Goal: Task Accomplishment & Management: Manage account settings

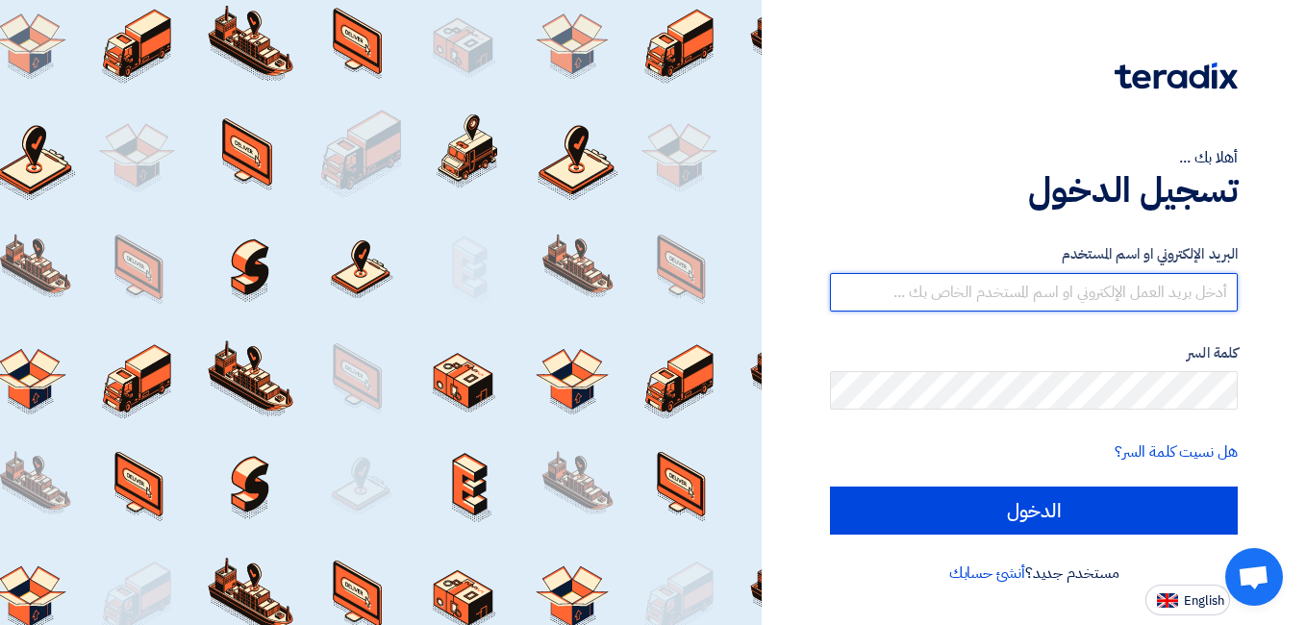
click at [942, 291] on input "text" at bounding box center [1034, 292] width 408 height 38
type input "[EMAIL_ADDRESS][DOMAIN_NAME]"
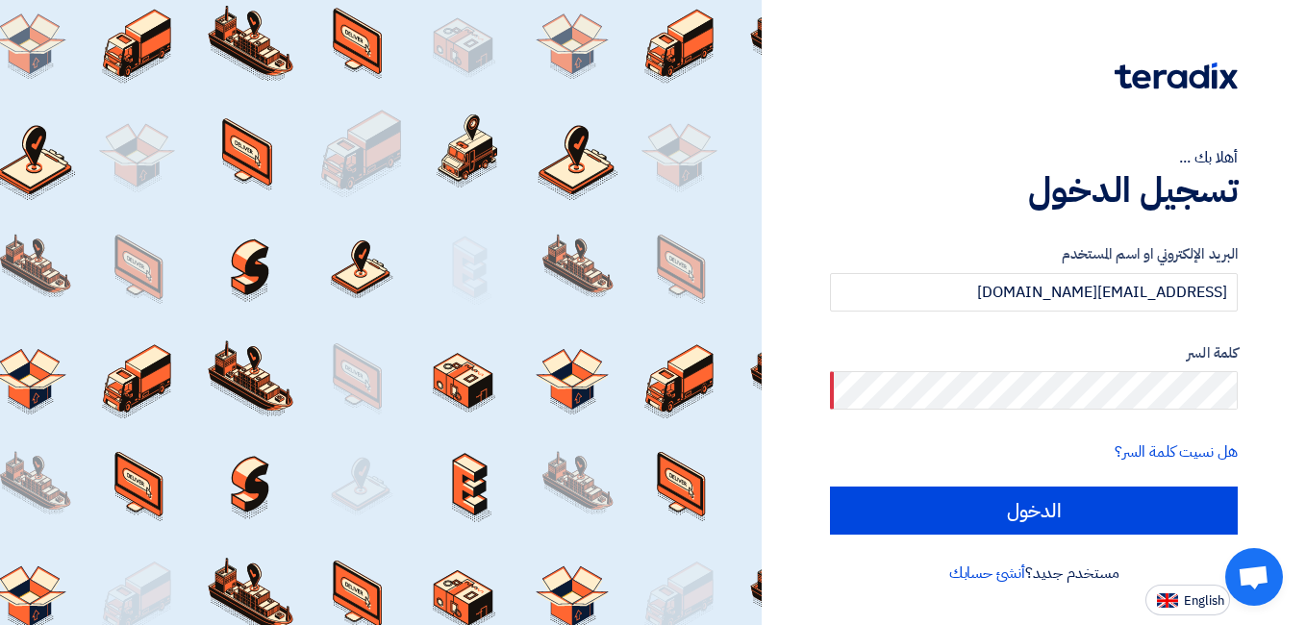
click at [902, 598] on app-language-toggle "English" at bounding box center [1034, 600] width 408 height 31
click at [1128, 450] on link "هل نسيت كلمة السر؟" at bounding box center [1176, 452] width 123 height 23
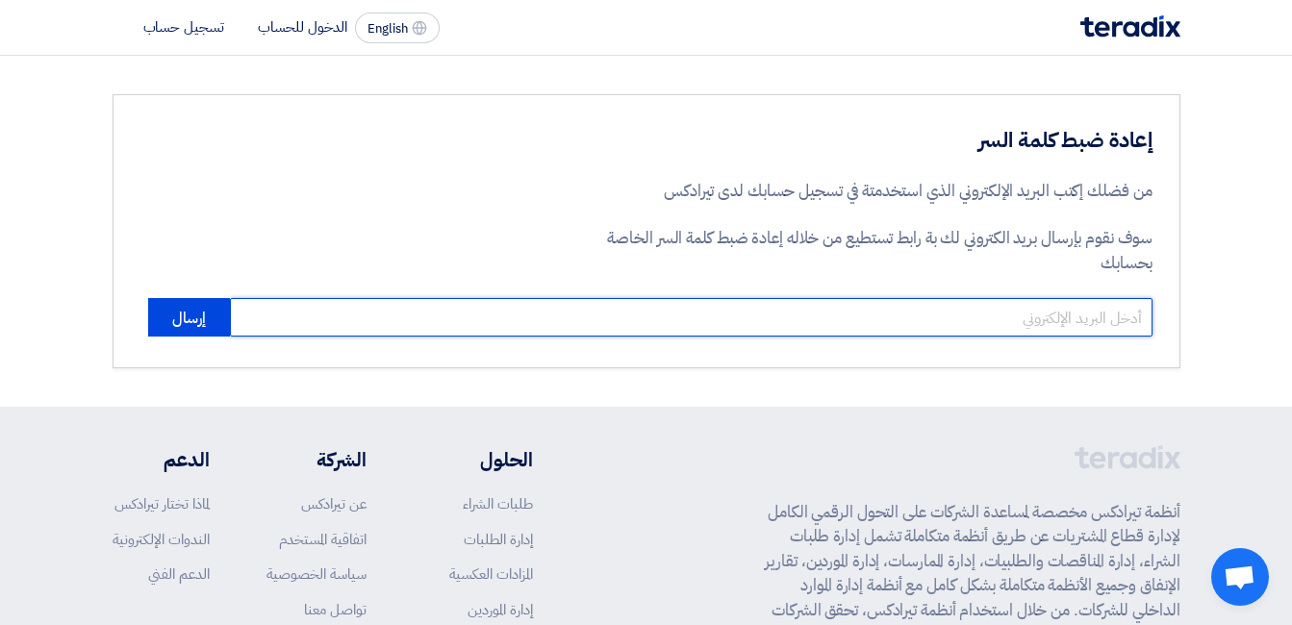
click at [1096, 309] on input "email" at bounding box center [691, 317] width 922 height 38
type input "[EMAIL_ADDRESS][DOMAIN_NAME]"
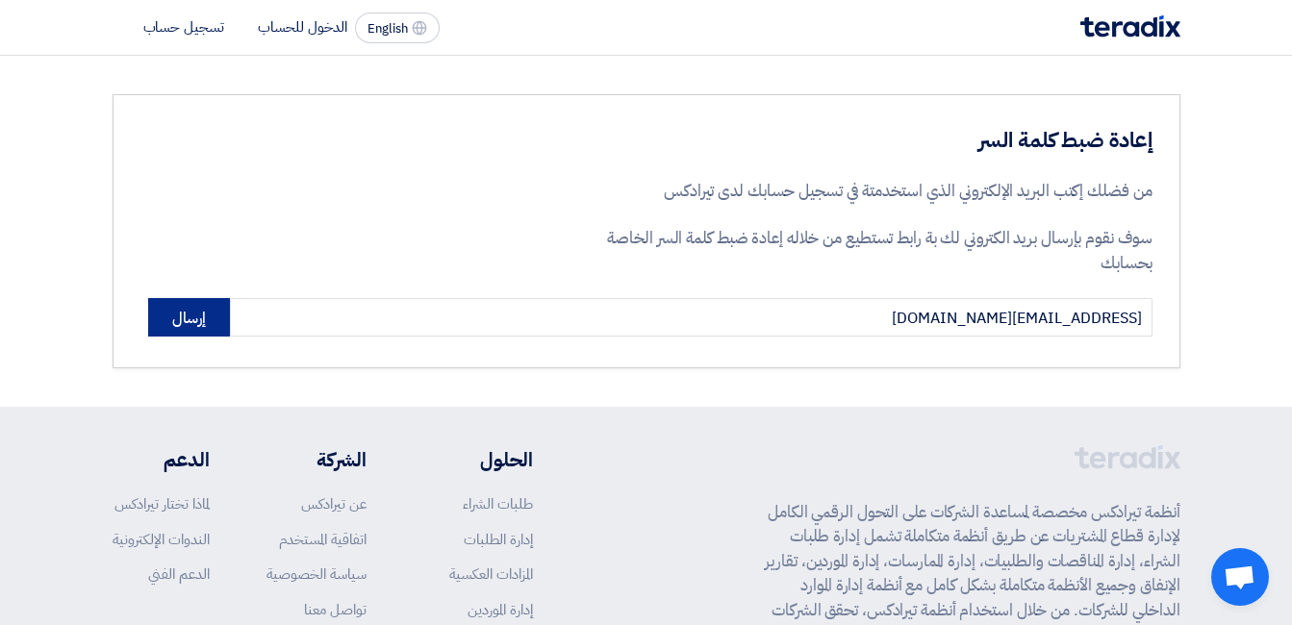
click at [188, 320] on button "إرسال" at bounding box center [189, 317] width 82 height 38
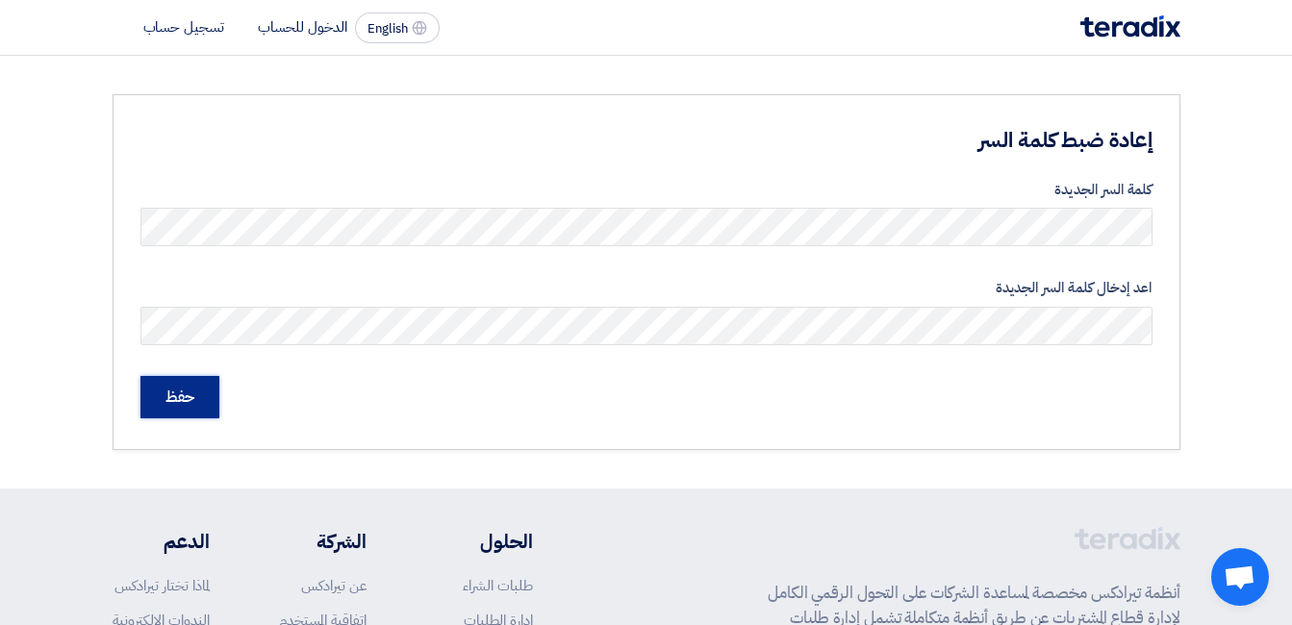
click at [190, 398] on input "حفظ" at bounding box center [179, 397] width 79 height 42
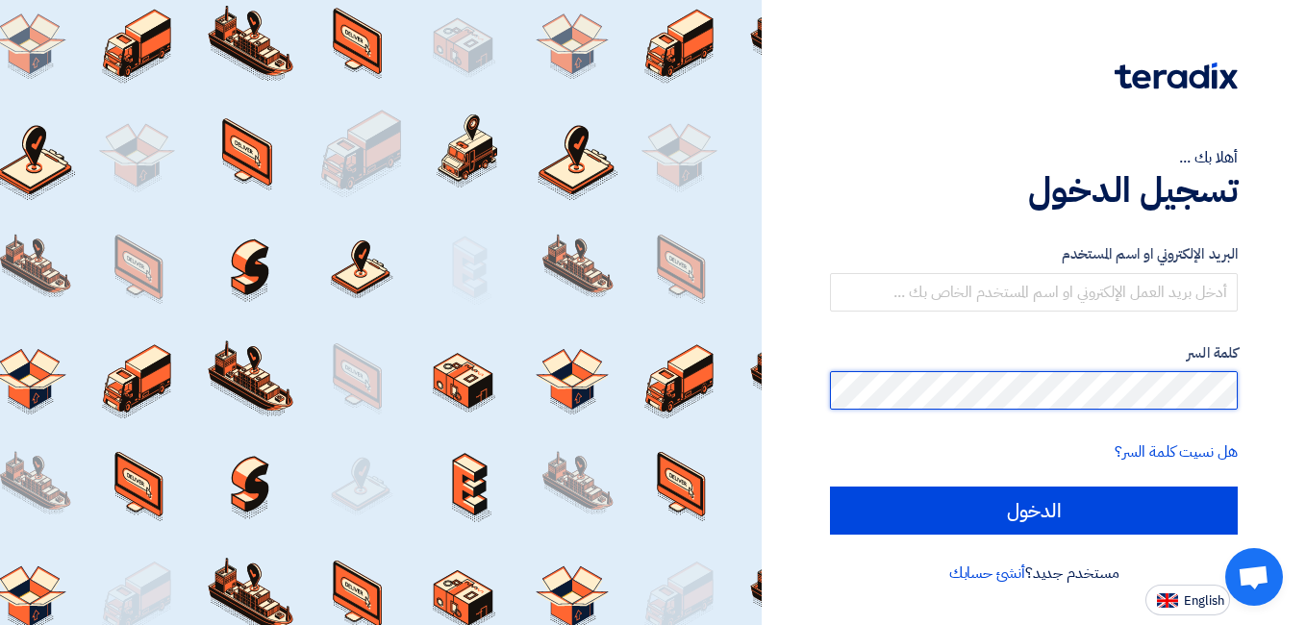
click at [830, 487] on input "الدخول" at bounding box center [1034, 511] width 408 height 48
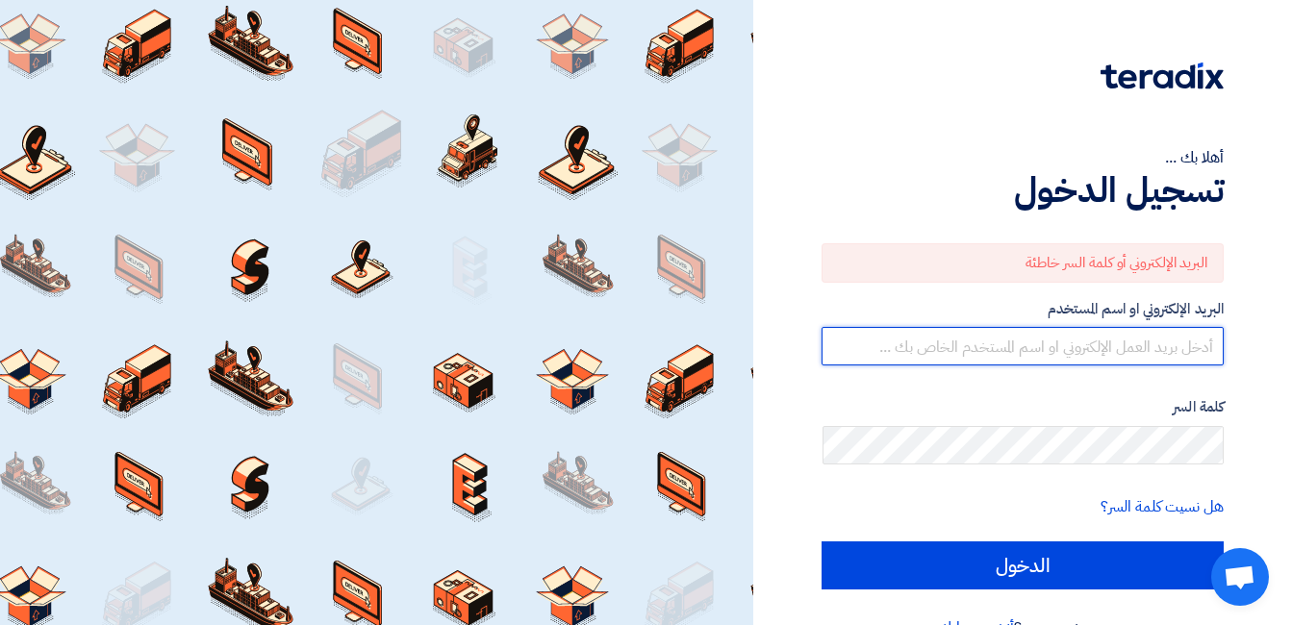
click at [984, 329] on input "text" at bounding box center [1022, 346] width 402 height 38
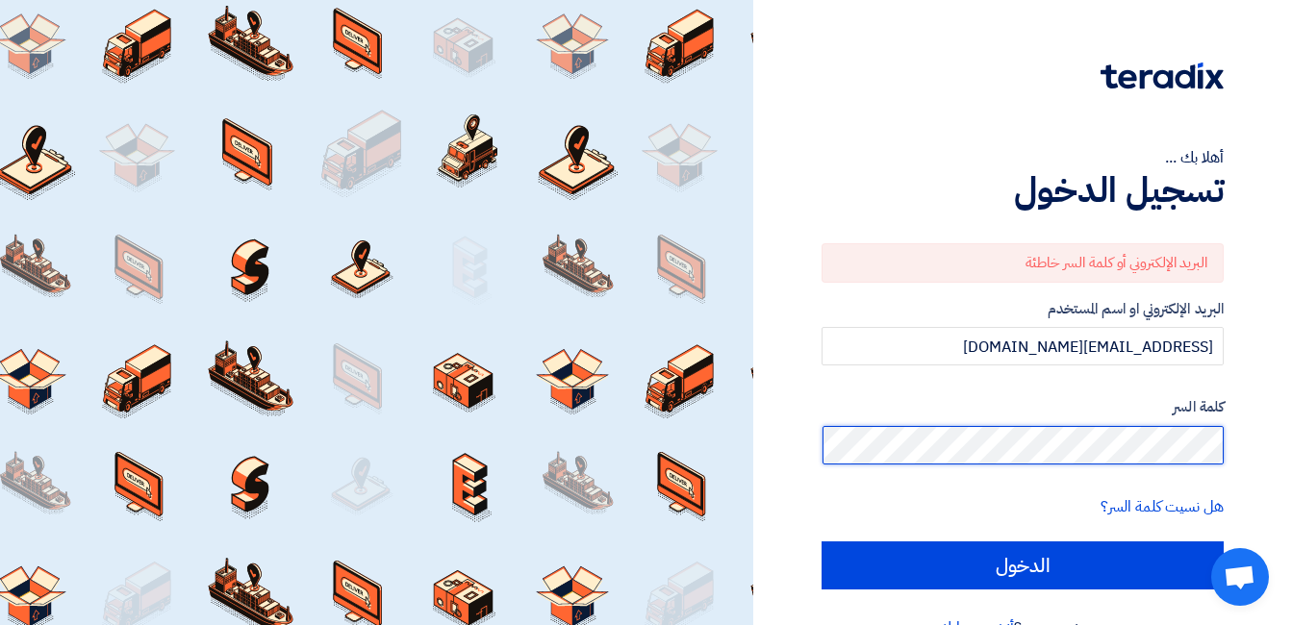
click at [821, 542] on input "الدخول" at bounding box center [1022, 566] width 402 height 48
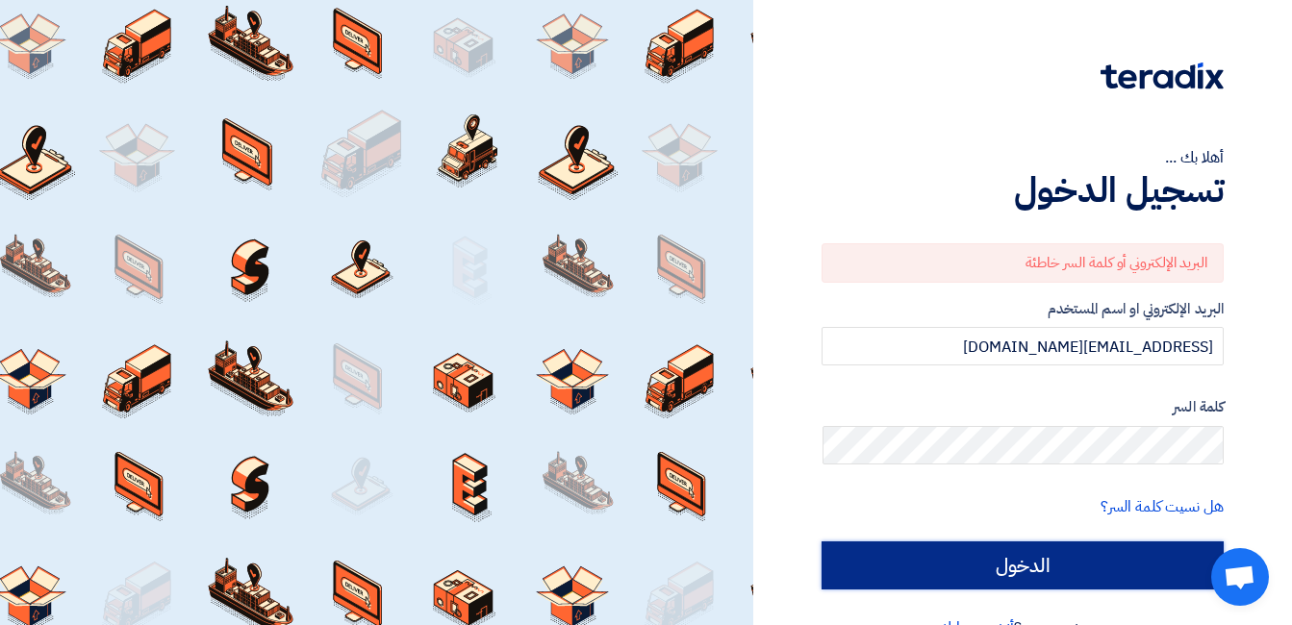
click at [841, 557] on input "الدخول" at bounding box center [1022, 566] width 402 height 48
click at [894, 557] on input "الدخول" at bounding box center [1022, 566] width 402 height 48
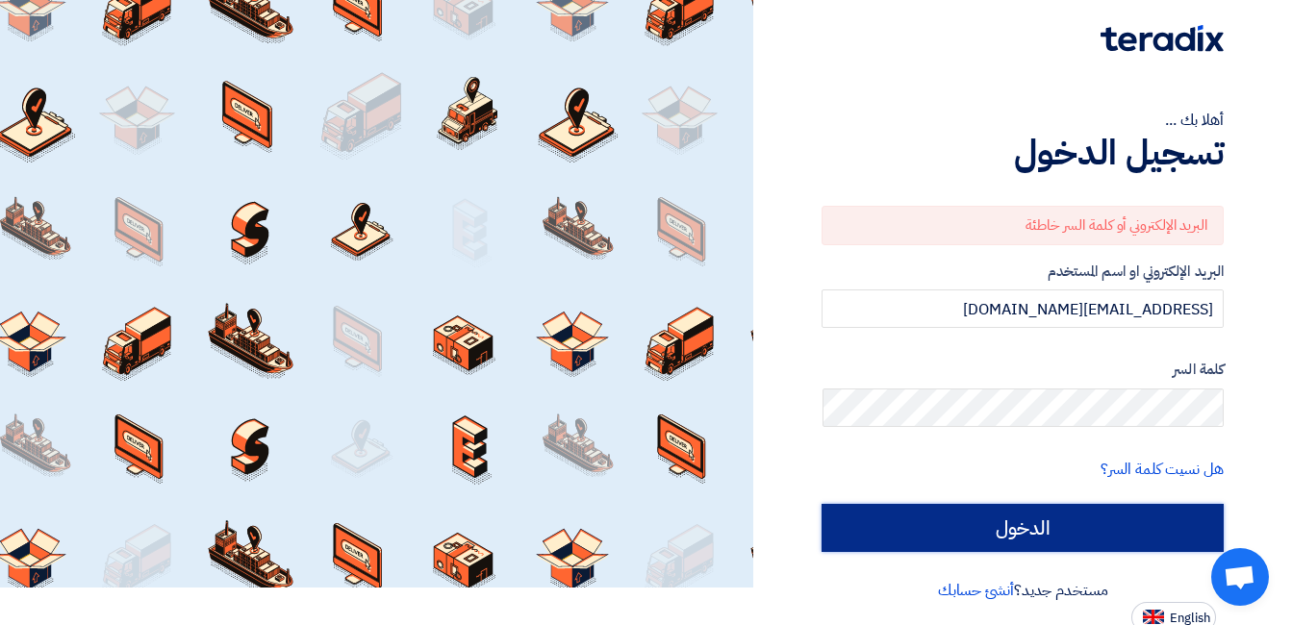
scroll to position [45, 0]
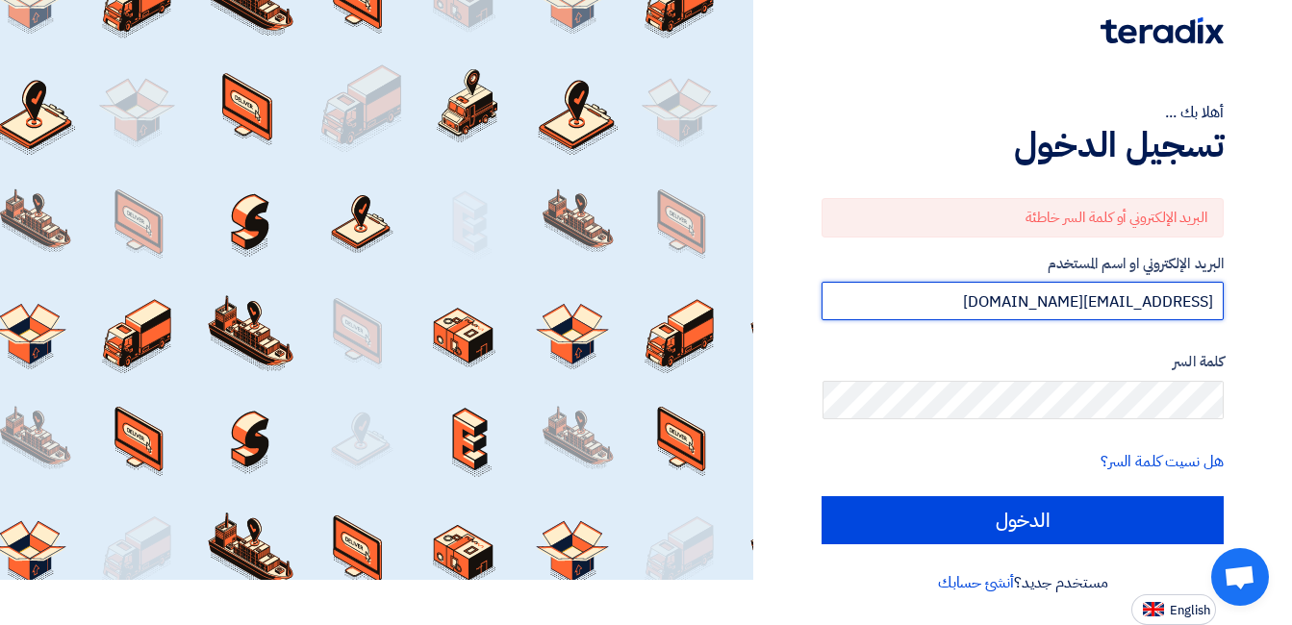
click at [1098, 302] on input "[EMAIL_ADDRESS][DOMAIN_NAME]" at bounding box center [1022, 301] width 402 height 38
type input "[EMAIL_ADDRESS][PERSON_NAME][DOMAIN_NAME]"
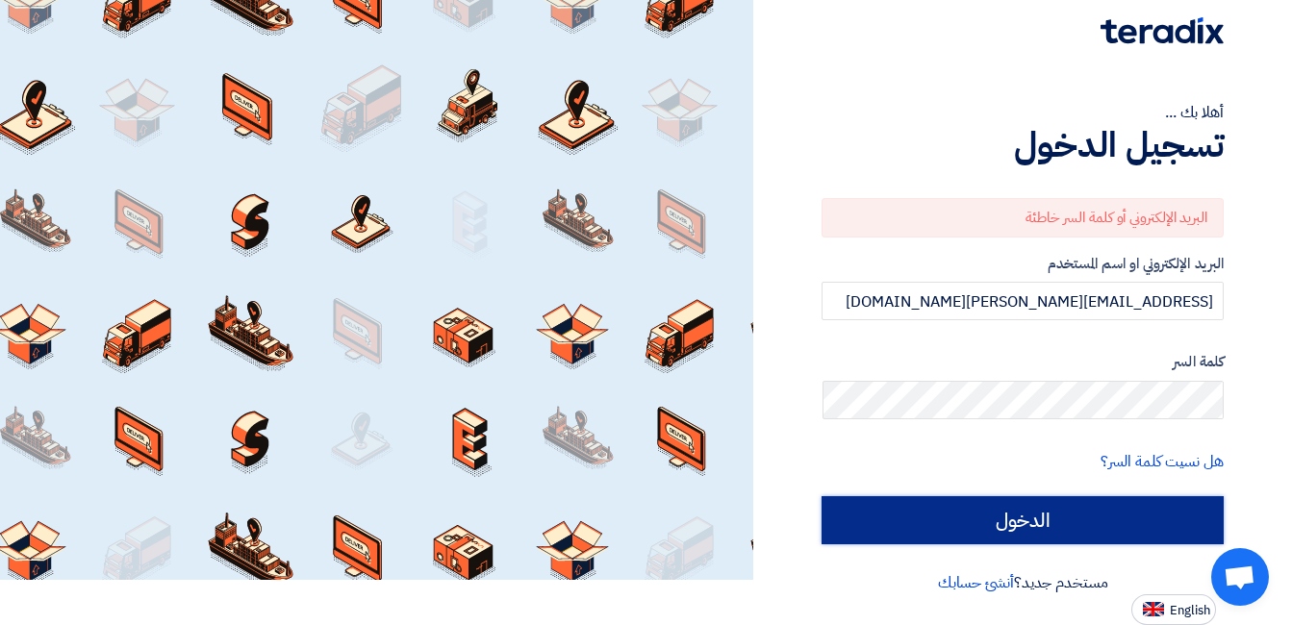
click at [822, 515] on input "الدخول" at bounding box center [1022, 520] width 402 height 48
click at [855, 520] on input "الدخول" at bounding box center [1022, 520] width 402 height 48
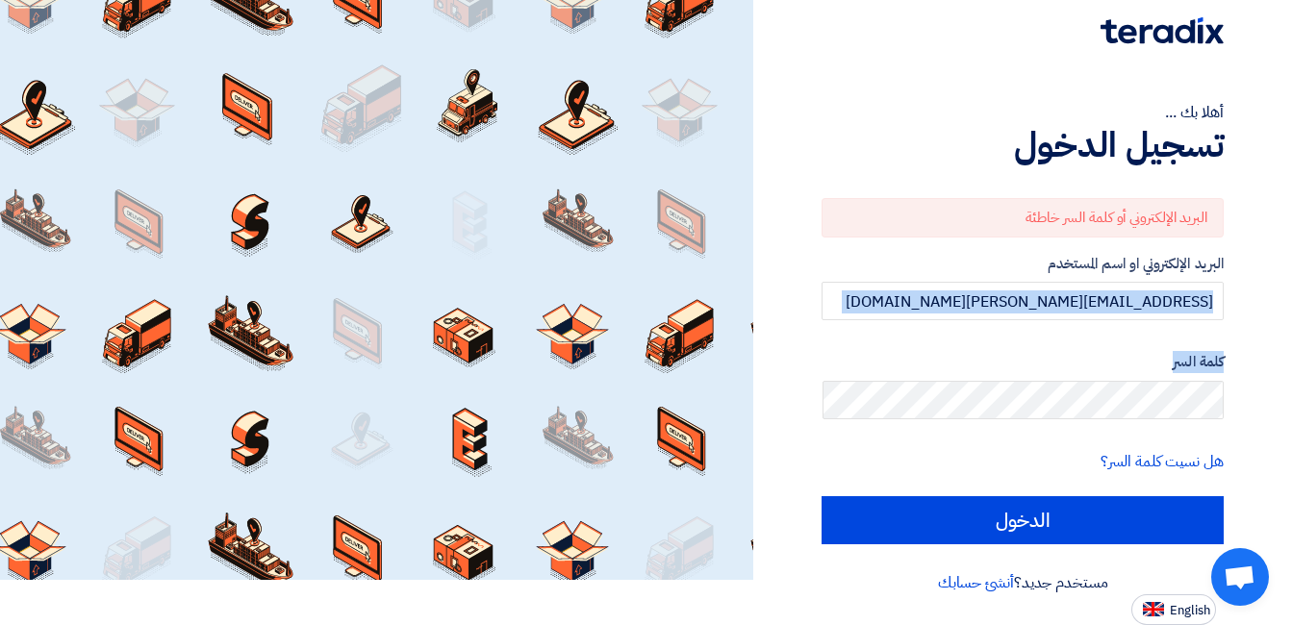
drag, startPoint x: 1291, startPoint y: 296, endPoint x: 1301, endPoint y: 386, distance: 90.1
click at [1292, 386] on html "أهلا بك ... تسجيل الدخول البريد الإلكتروني أو كلمة السر خاطئة البريد الإلكتروني…" at bounding box center [646, 290] width 1292 height 670
